Goal: Find contact information: Find contact information

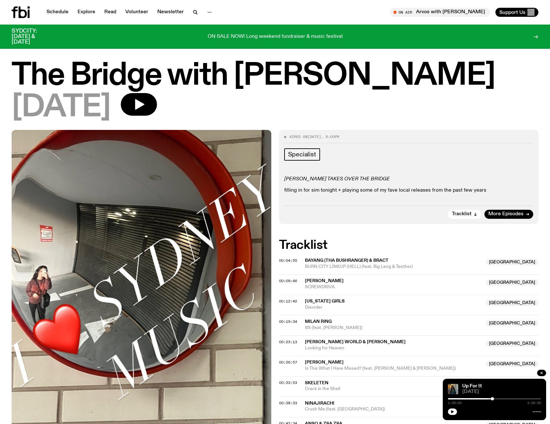
click at [445, 190] on p "filling in for sim tonight + playing some of my fave local releases from the pa…" at bounding box center [408, 190] width 249 height 6
click at [459, 216] on span "Tracklist" at bounding box center [462, 213] width 20 height 5
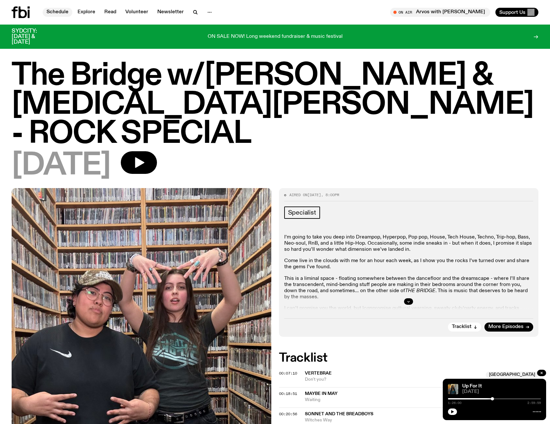
click at [57, 12] on link "Schedule" at bounding box center [58, 12] width 30 height 9
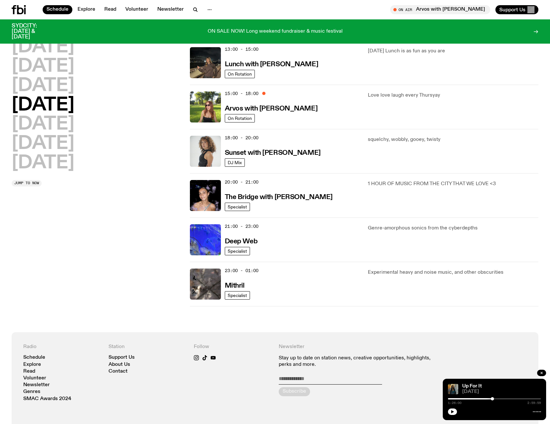
scroll to position [222, 0]
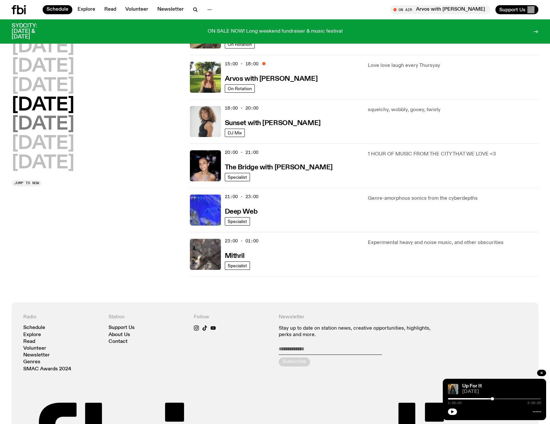
click at [50, 128] on h2 "[DATE]" at bounding box center [43, 124] width 63 height 18
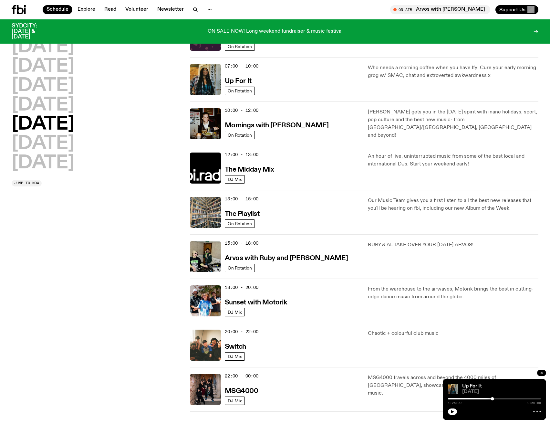
scroll to position [18, 0]
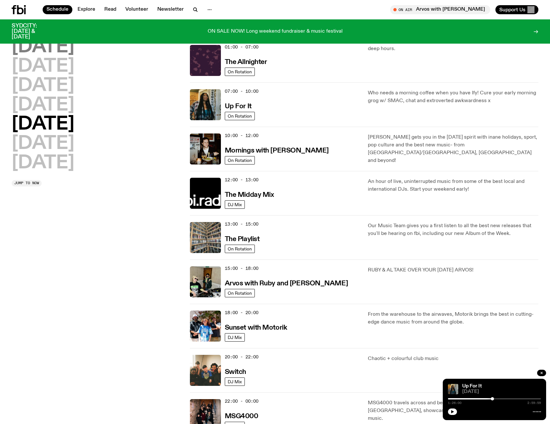
click at [52, 39] on h2 "[DATE]" at bounding box center [43, 47] width 63 height 18
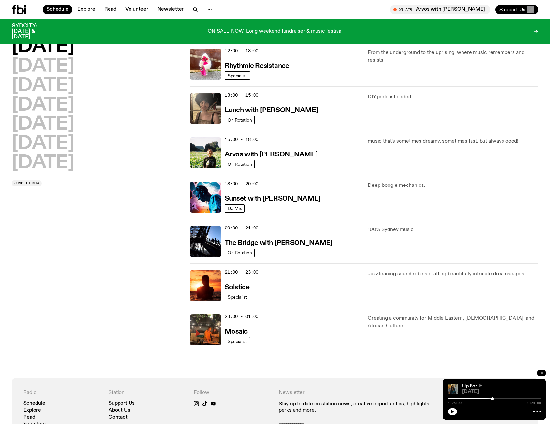
scroll to position [147, 0]
click at [66, 67] on h2 "[DATE]" at bounding box center [43, 66] width 63 height 18
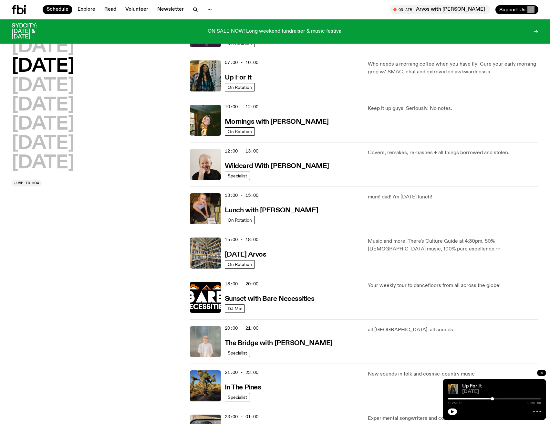
scroll to position [83, 0]
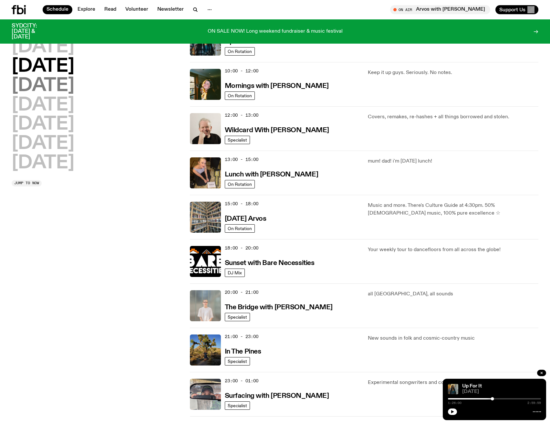
click at [43, 88] on h2 "[DATE]" at bounding box center [43, 86] width 63 height 18
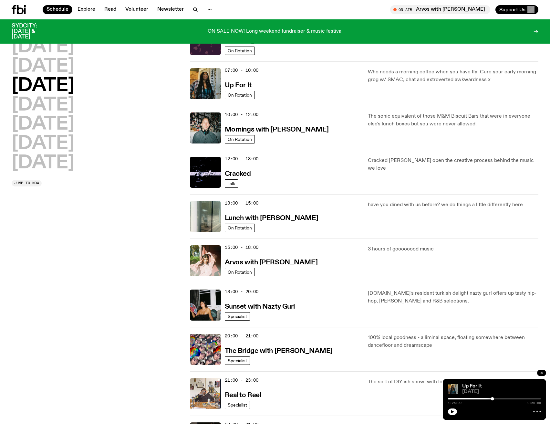
scroll to position [50, 0]
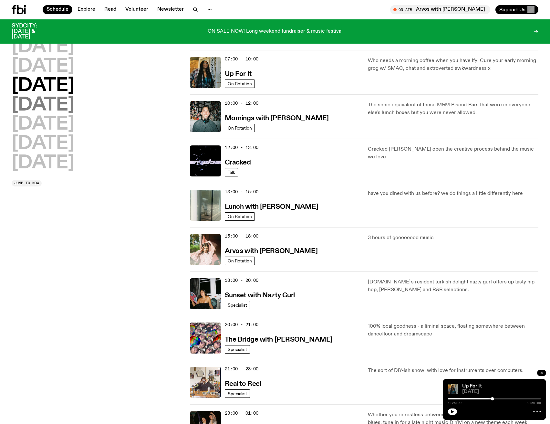
click at [42, 110] on h2 "[DATE]" at bounding box center [43, 105] width 63 height 18
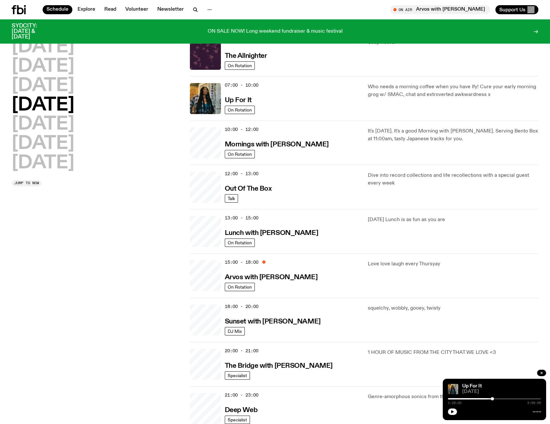
scroll to position [18, 0]
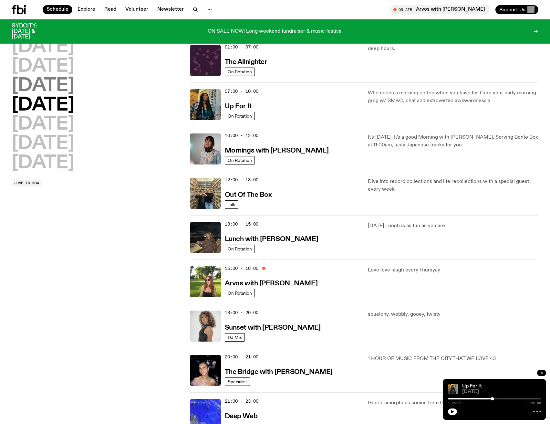
click at [43, 86] on h2 "[DATE]" at bounding box center [43, 86] width 63 height 18
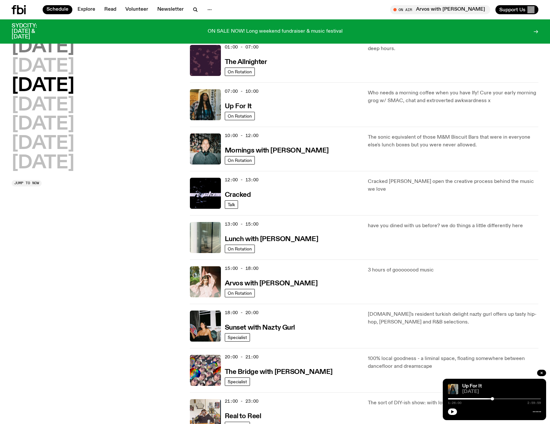
click at [46, 47] on h2 "[DATE]" at bounding box center [43, 47] width 63 height 18
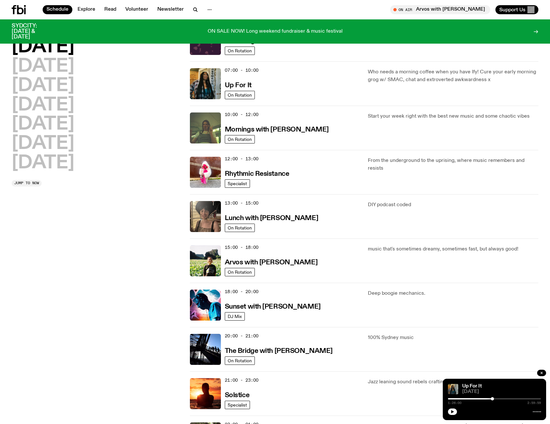
scroll to position [83, 0]
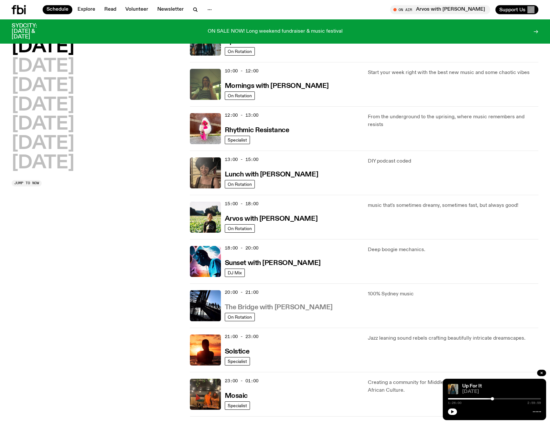
click at [309, 307] on h3 "The Bridge with [PERSON_NAME]" at bounding box center [279, 307] width 108 height 7
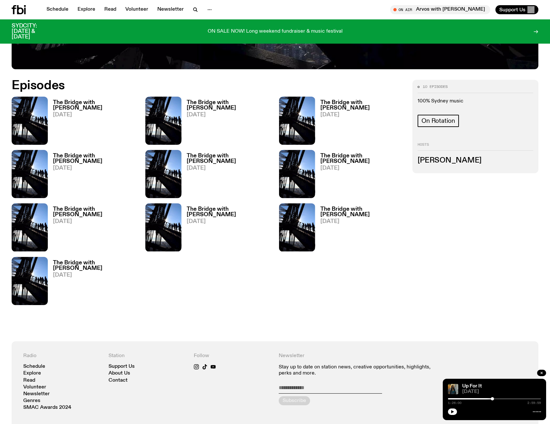
scroll to position [320, 0]
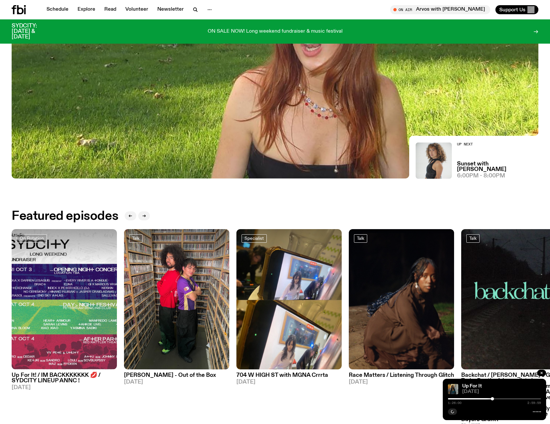
scroll to position [255, 0]
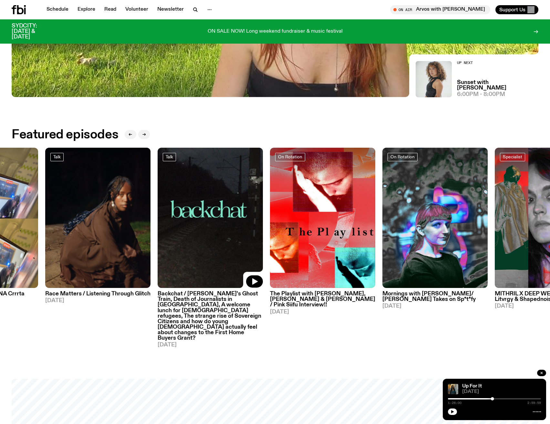
drag, startPoint x: 518, startPoint y: 238, endPoint x: 212, endPoint y: 227, distance: 306.0
click at [212, 227] on img at bounding box center [210, 218] width 105 height 140
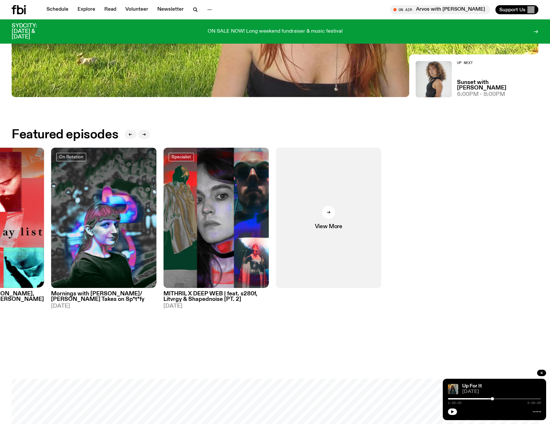
drag, startPoint x: 498, startPoint y: 207, endPoint x: 29, endPoint y: 195, distance: 468.7
click at [29, 195] on div "On Rotation Up For It! / IM BACKKKKKKK 💋 / SYDCITY LINEUP ANNC ! 03.09.25 Talk …" at bounding box center [275, 248] width 527 height 200
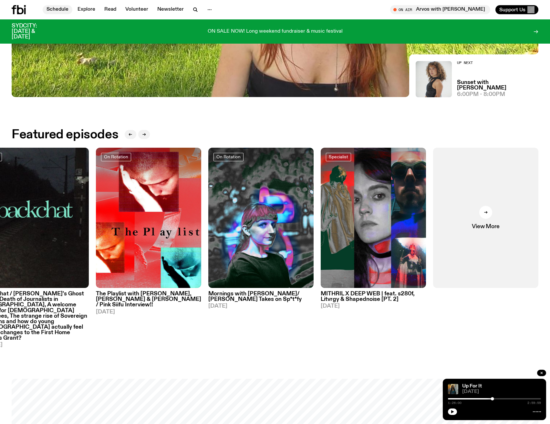
click at [59, 8] on link "Schedule" at bounding box center [58, 9] width 30 height 9
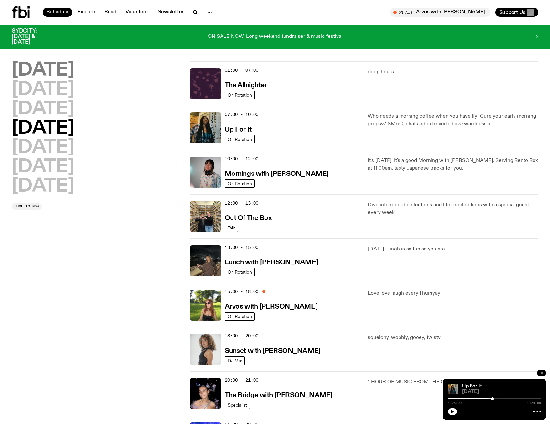
click at [50, 72] on h2 "[DATE]" at bounding box center [43, 70] width 63 height 18
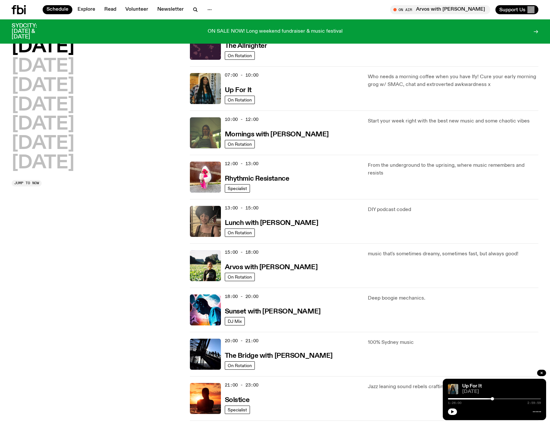
scroll to position [50, 0]
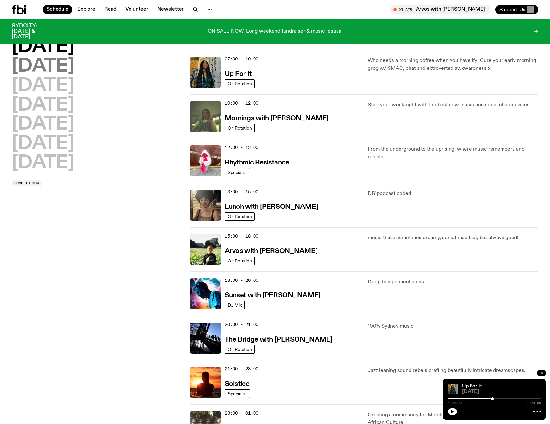
click at [45, 63] on h2 "[DATE]" at bounding box center [43, 66] width 63 height 18
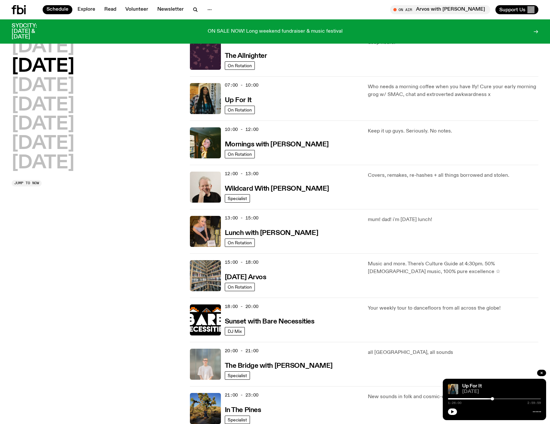
scroll to position [18, 0]
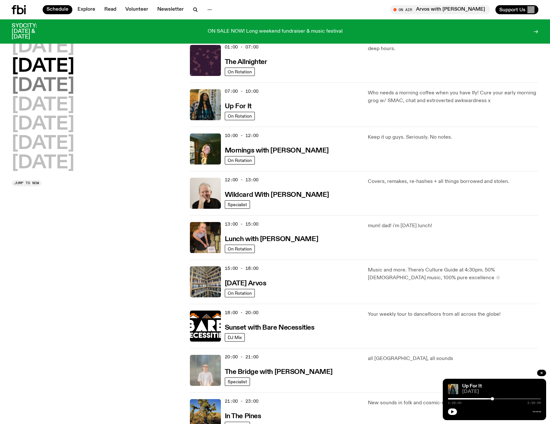
click at [48, 87] on h2 "[DATE]" at bounding box center [43, 86] width 63 height 18
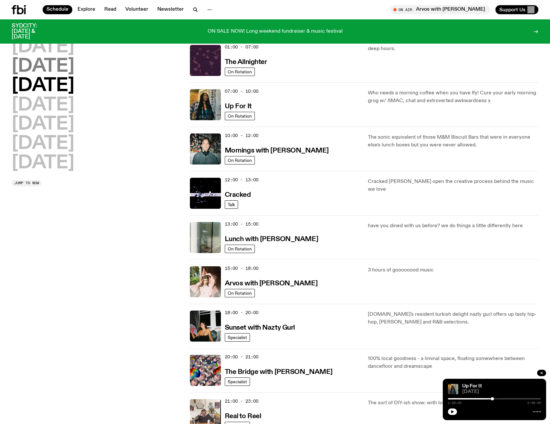
click at [25, 65] on h2 "[DATE]" at bounding box center [43, 66] width 63 height 18
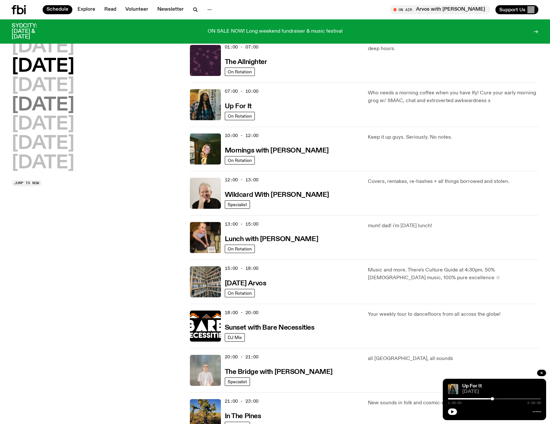
click at [40, 100] on h2 "[DATE]" at bounding box center [43, 105] width 63 height 18
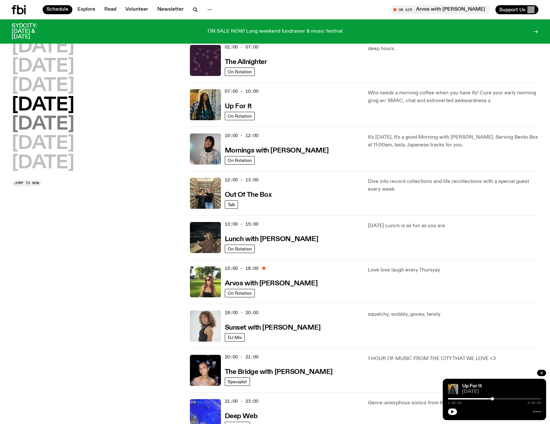
click at [38, 119] on h2 "[DATE]" at bounding box center [43, 124] width 63 height 18
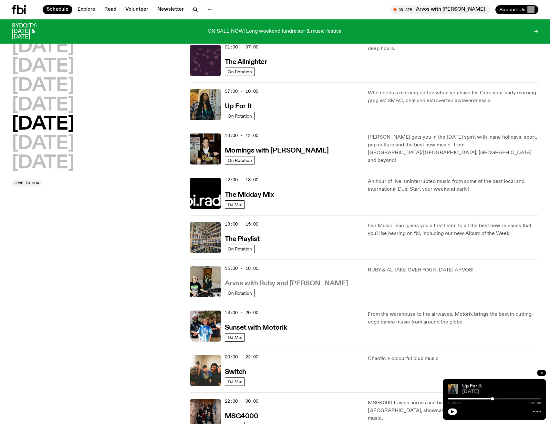
click at [274, 282] on h3 "Arvos with Ruby and [PERSON_NAME]" at bounding box center [286, 283] width 123 height 7
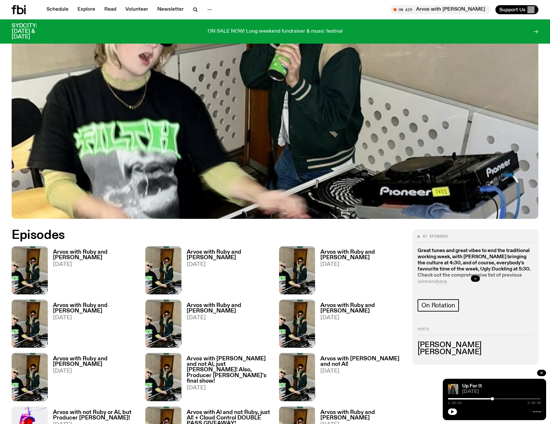
scroll to position [222, 0]
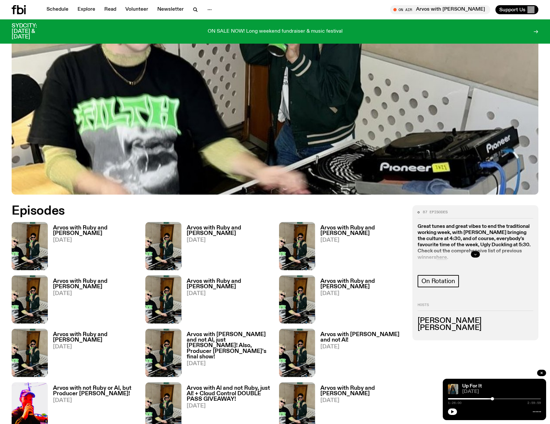
click at [477, 252] on icon "button" at bounding box center [475, 254] width 4 height 4
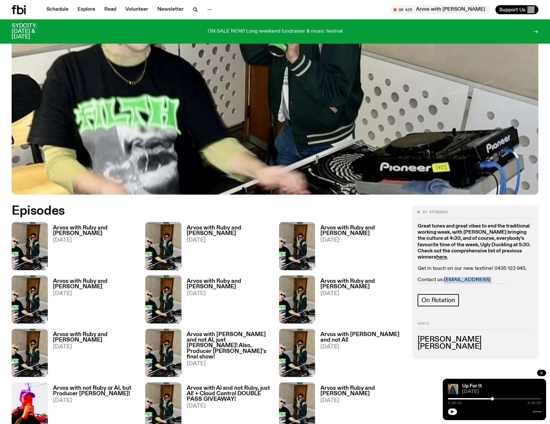
drag, startPoint x: 535, startPoint y: 252, endPoint x: 445, endPoint y: 250, distance: 90.8
click at [445, 250] on div "87 episodes Great tunes and great vibes to end the traditional working week, wi…" at bounding box center [475, 282] width 126 height 154
copy p "ruby.m@fbiradio.com | al@fbiradio.com"
click at [75, 385] on h3 "Arvos with not Ruby or Al, but Producer Zach!" at bounding box center [95, 390] width 85 height 11
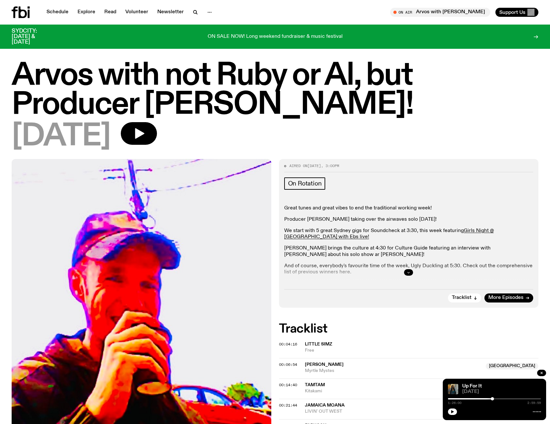
click at [409, 271] on icon "button" at bounding box center [409, 272] width 4 height 4
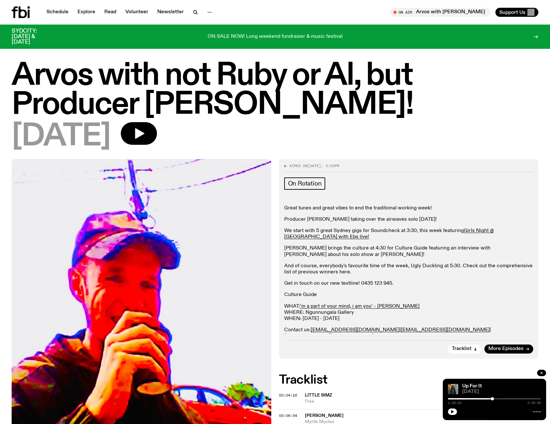
click at [344, 272] on p "And of course, everybody's favourite time of the week, Ugly Duckling at 5:30. C…" at bounding box center [408, 269] width 249 height 12
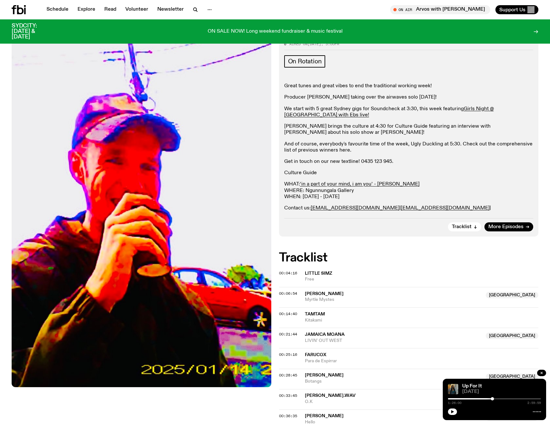
scroll to position [126, 0]
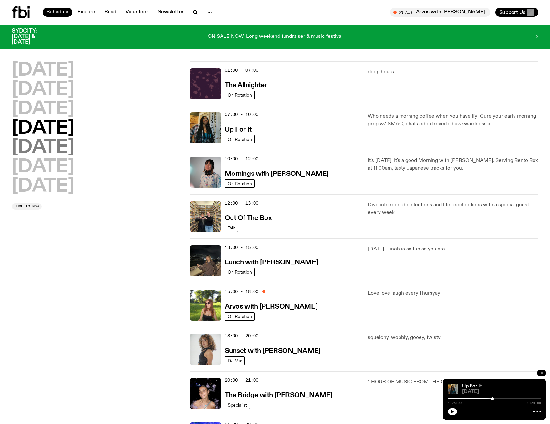
click at [44, 148] on h2 "[DATE]" at bounding box center [43, 148] width 63 height 18
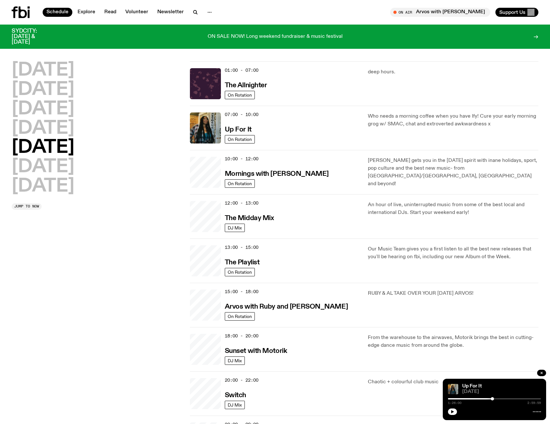
scroll to position [18, 0]
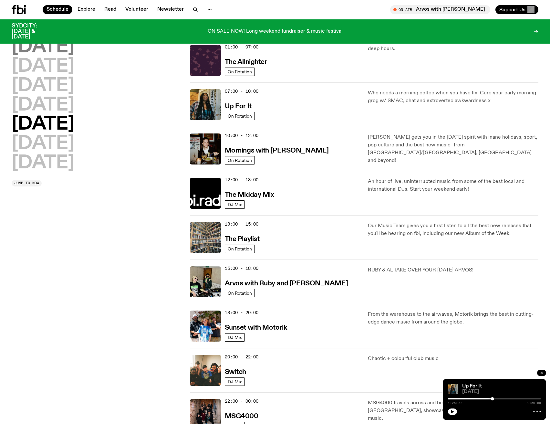
click at [43, 48] on h2 "[DATE]" at bounding box center [43, 47] width 63 height 18
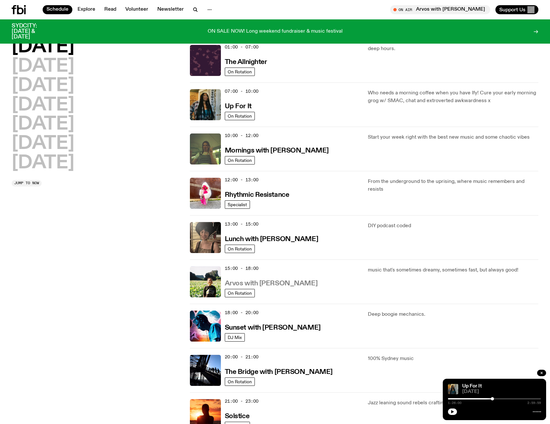
click at [276, 283] on h3 "Arvos with [PERSON_NAME]" at bounding box center [271, 283] width 93 height 7
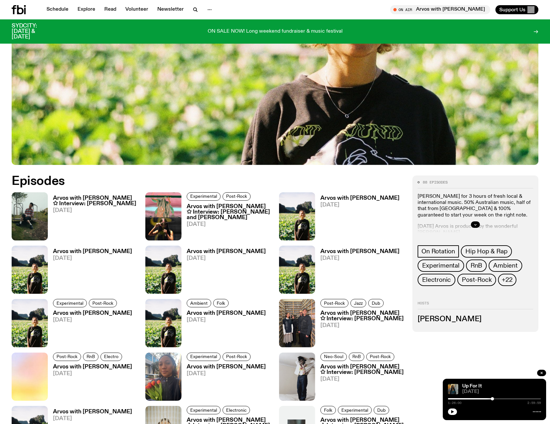
scroll to position [255, 0]
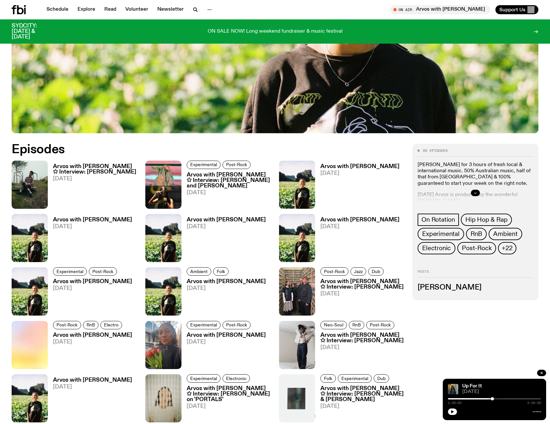
click at [474, 192] on icon "button" at bounding box center [475, 193] width 4 height 4
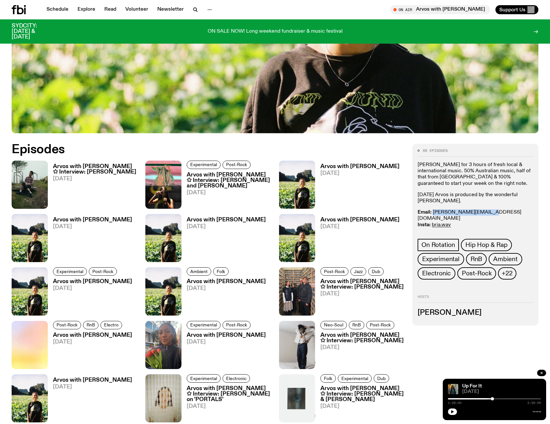
drag, startPoint x: 491, startPoint y: 212, endPoint x: 434, endPoint y: 211, distance: 57.2
click at [434, 211] on p "Email: [PERSON_NAME][EMAIL_ADDRESS][DOMAIN_NAME] Insta: bria.wav Text In: 0409 …" at bounding box center [476, 221] width 116 height 25
copy link "[PERSON_NAME][EMAIL_ADDRESS][DOMAIN_NAME]"
